Goal: Transaction & Acquisition: Subscribe to service/newsletter

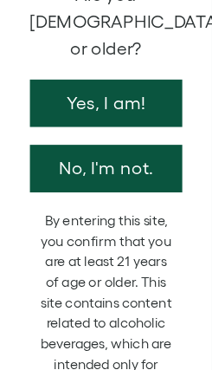
scroll to position [9, 0]
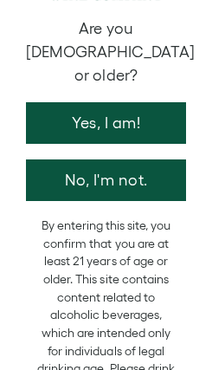
click at [141, 135] on button "Yes, I am!" at bounding box center [106, 123] width 160 height 42
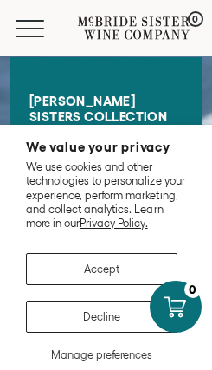
scroll to position [8, 0]
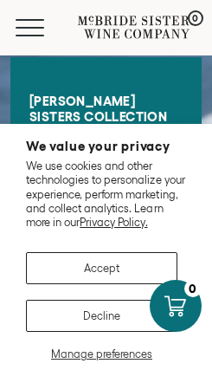
click at [110, 257] on button "Accept" at bounding box center [102, 269] width 152 height 32
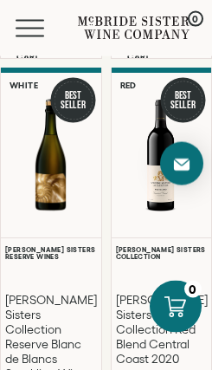
scroll to position [1013, 0]
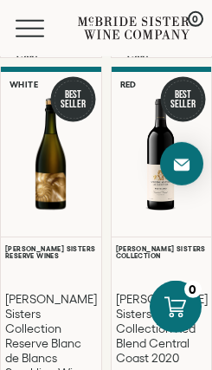
click at [56, 215] on div at bounding box center [51, 154] width 100 height 121
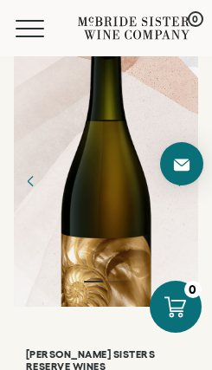
click at [37, 28] on span "Mobile Menu Trigger" at bounding box center [30, 29] width 29 height 2
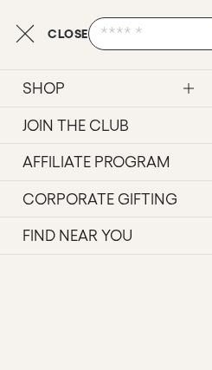
click at [123, 130] on link "JOIN THE CLUB" at bounding box center [106, 125] width 212 height 37
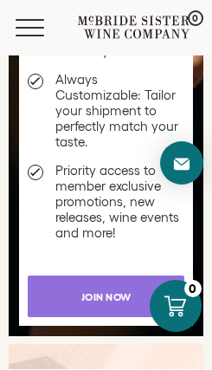
scroll to position [3136, 0]
